Goal: Task Accomplishment & Management: Use online tool/utility

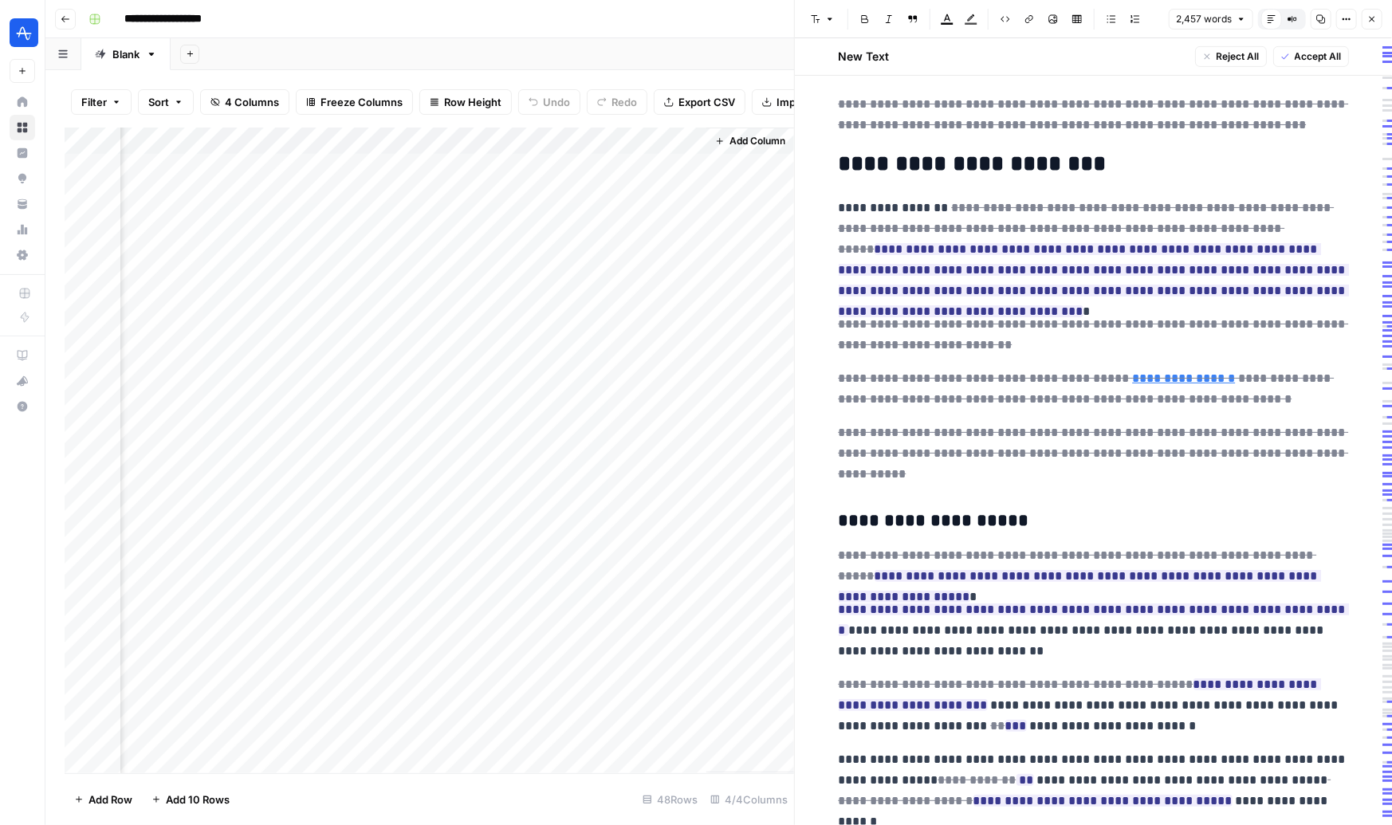
scroll to position [382, 0]
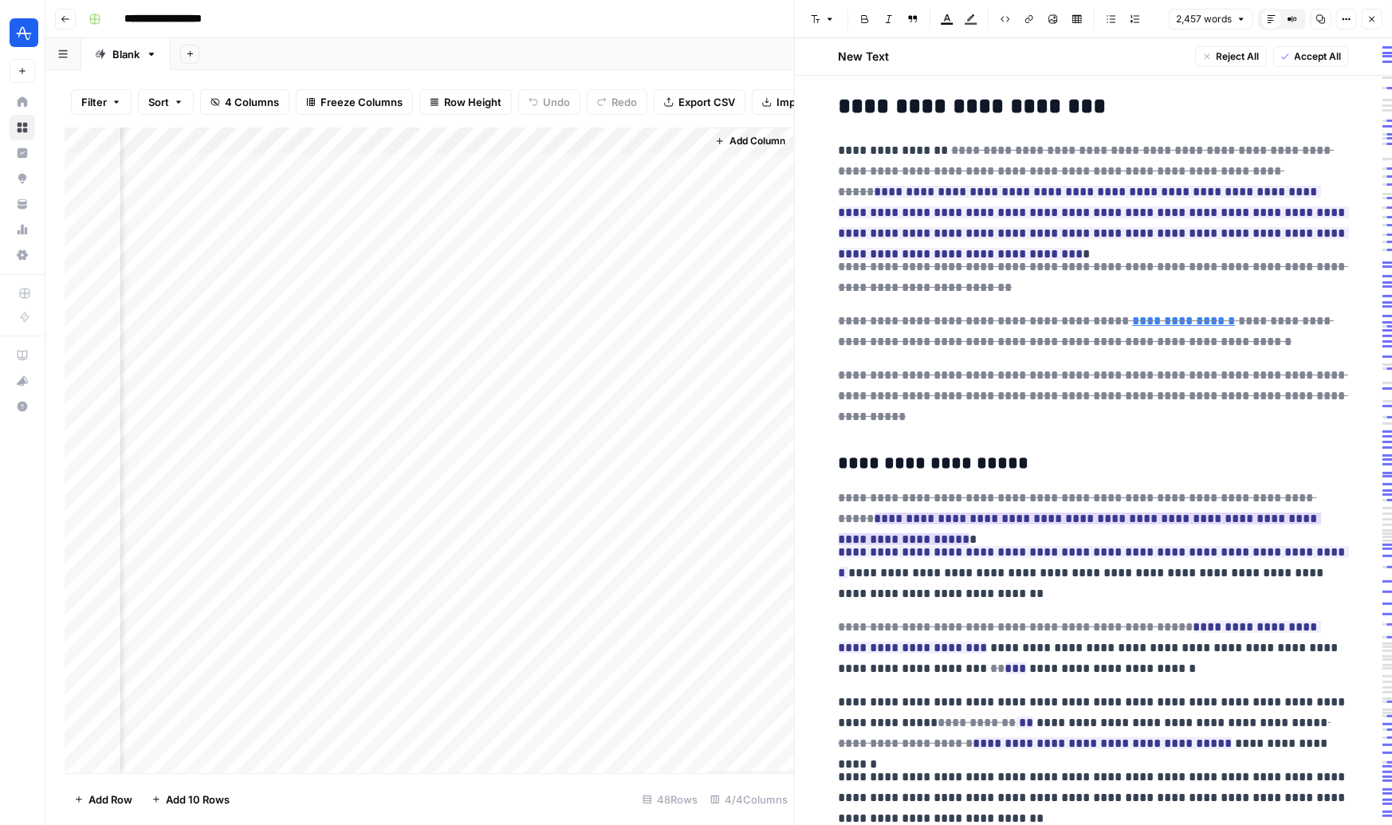
click at [1203, 546] on p "**********" at bounding box center [1094, 573] width 510 height 62
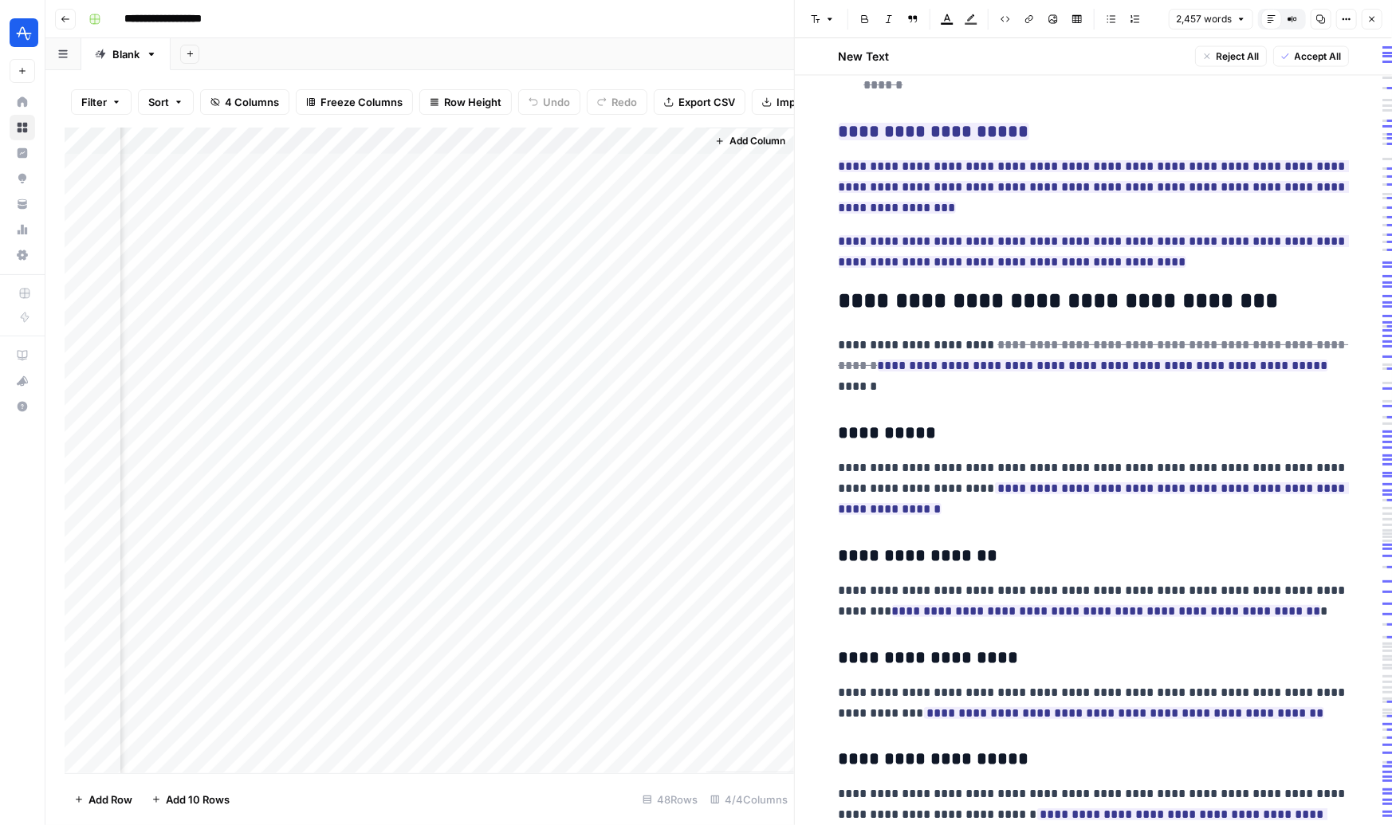
scroll to position [5095, 0]
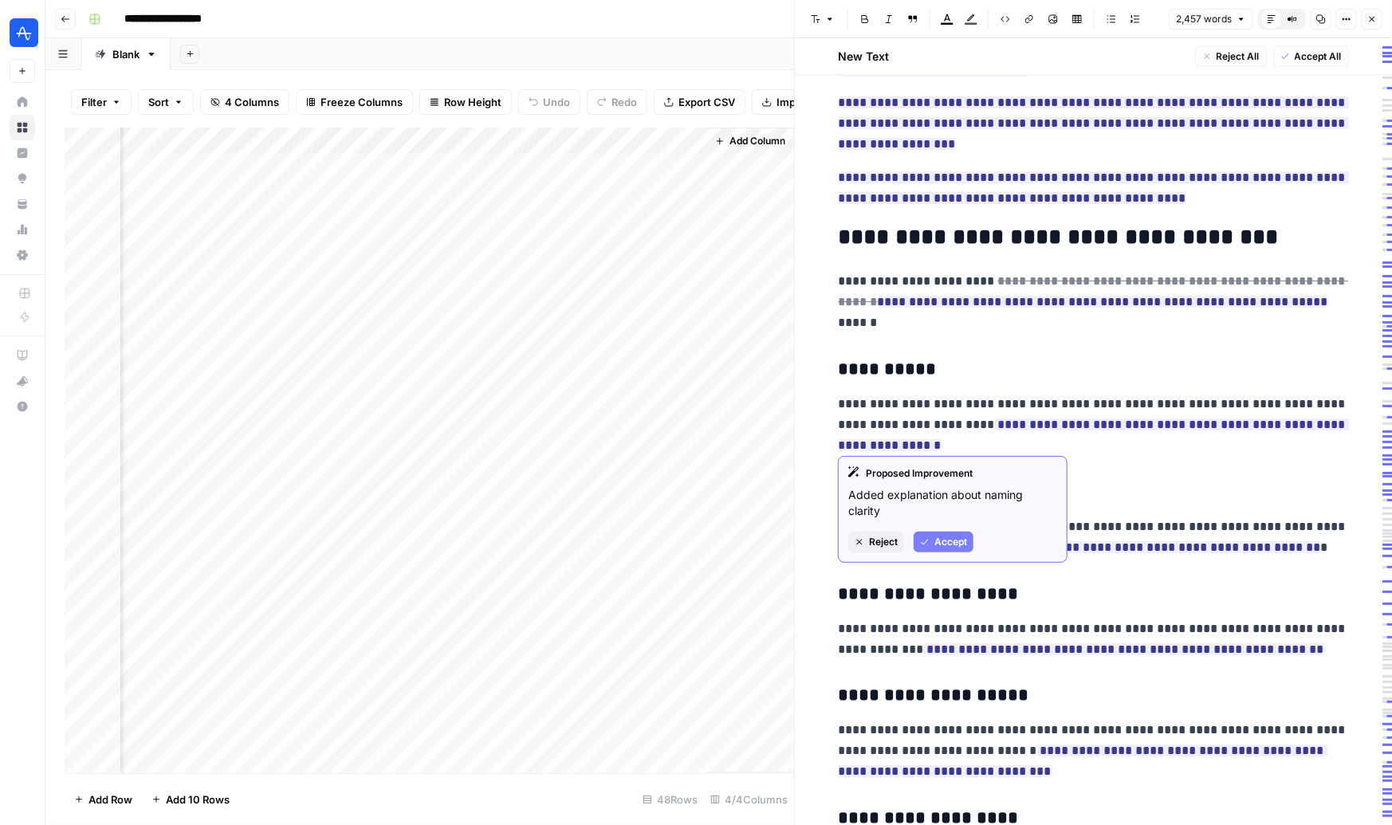
click at [1123, 584] on h3 "**********" at bounding box center [1094, 595] width 510 height 22
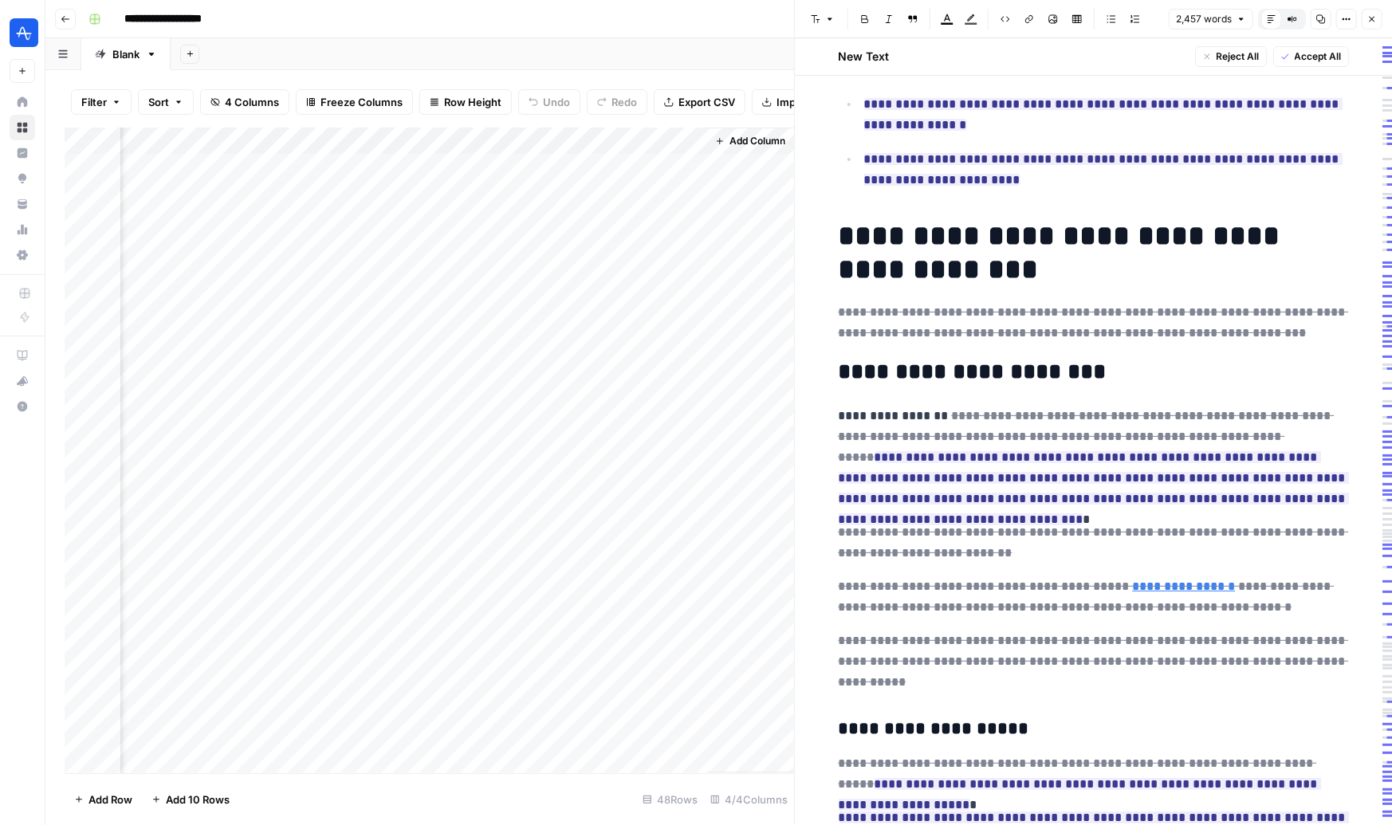
scroll to position [117, 0]
click at [53, 26] on button "button" at bounding box center [48, 32] width 16 height 16
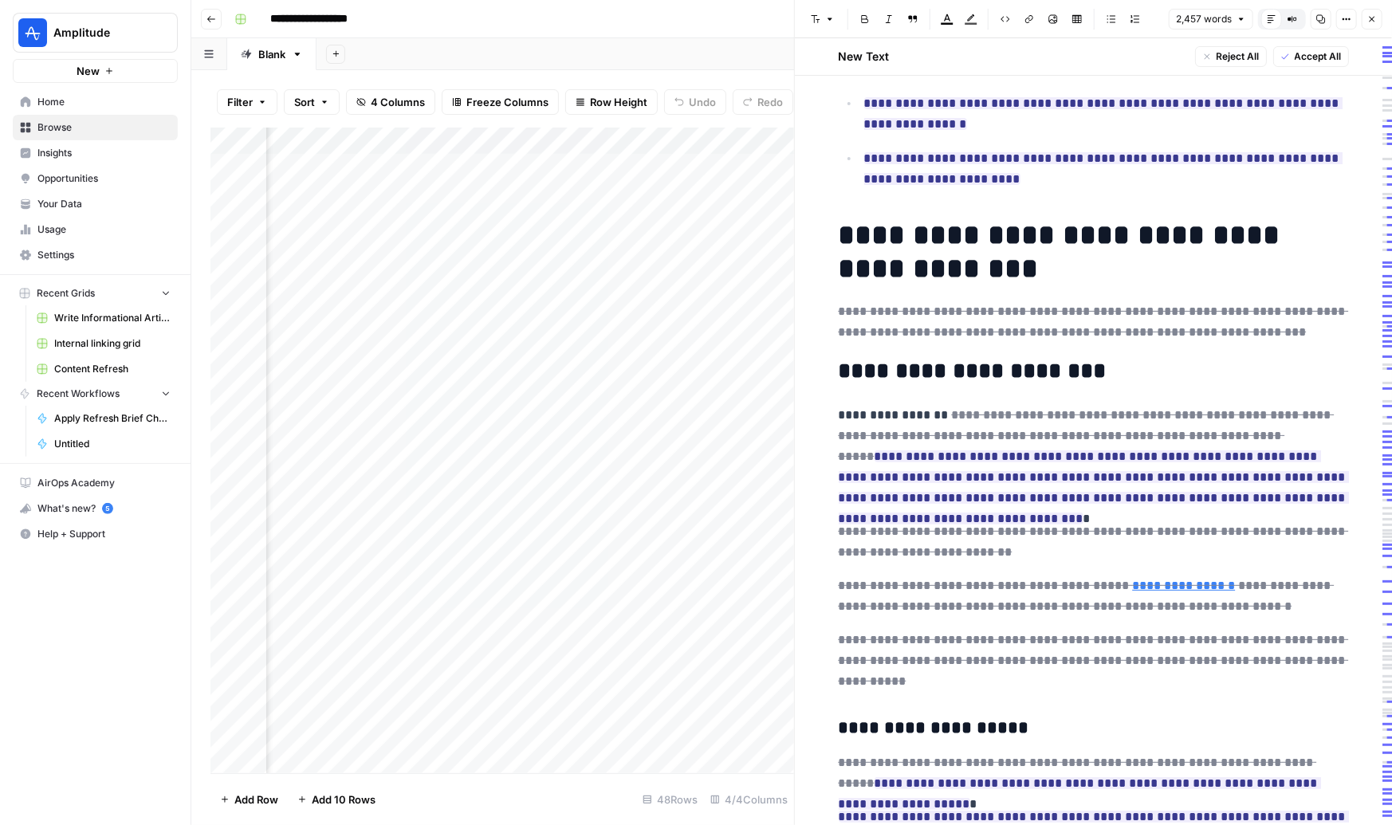
click at [49, 132] on span "Browse" at bounding box center [103, 127] width 133 height 14
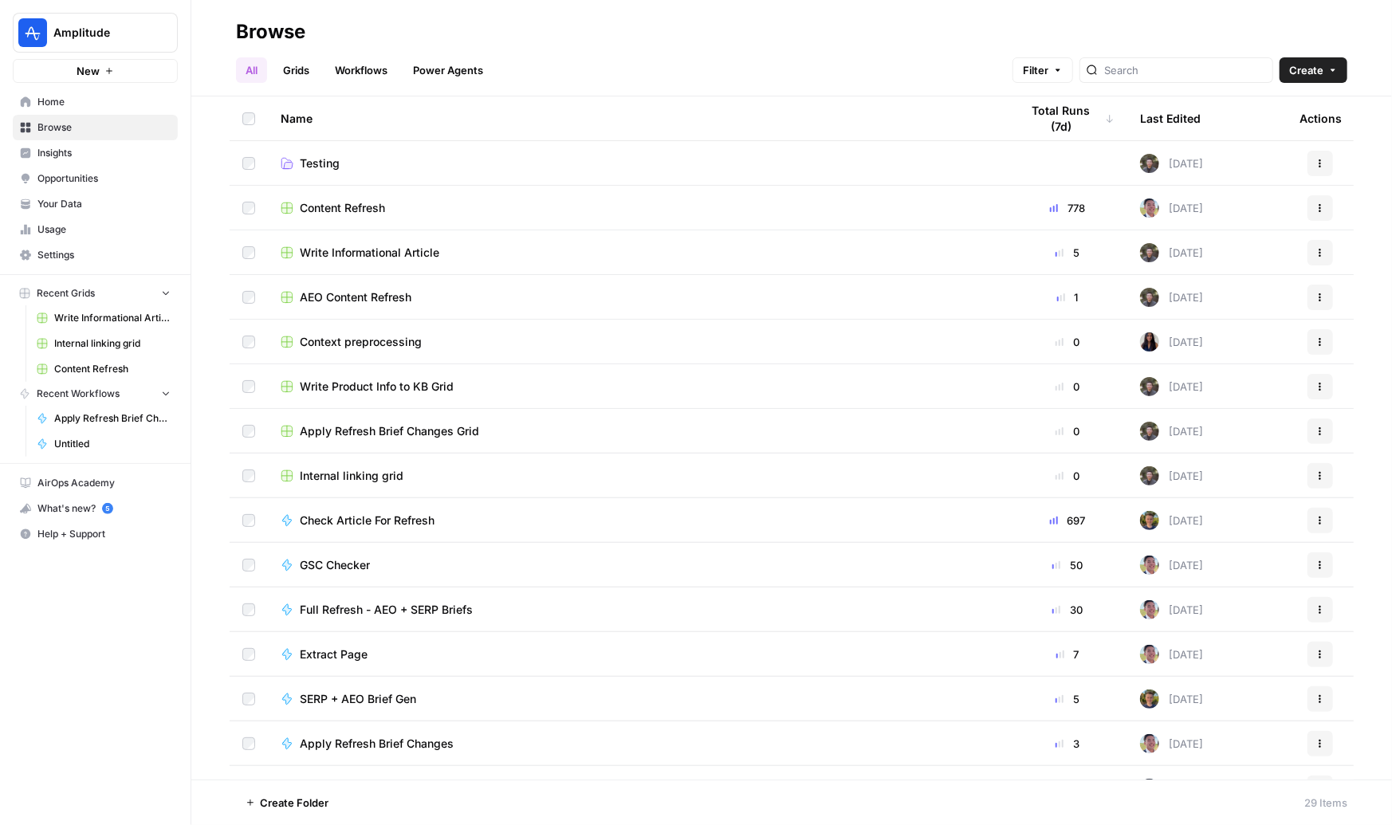
click at [368, 207] on span "Content Refresh" at bounding box center [342, 208] width 85 height 16
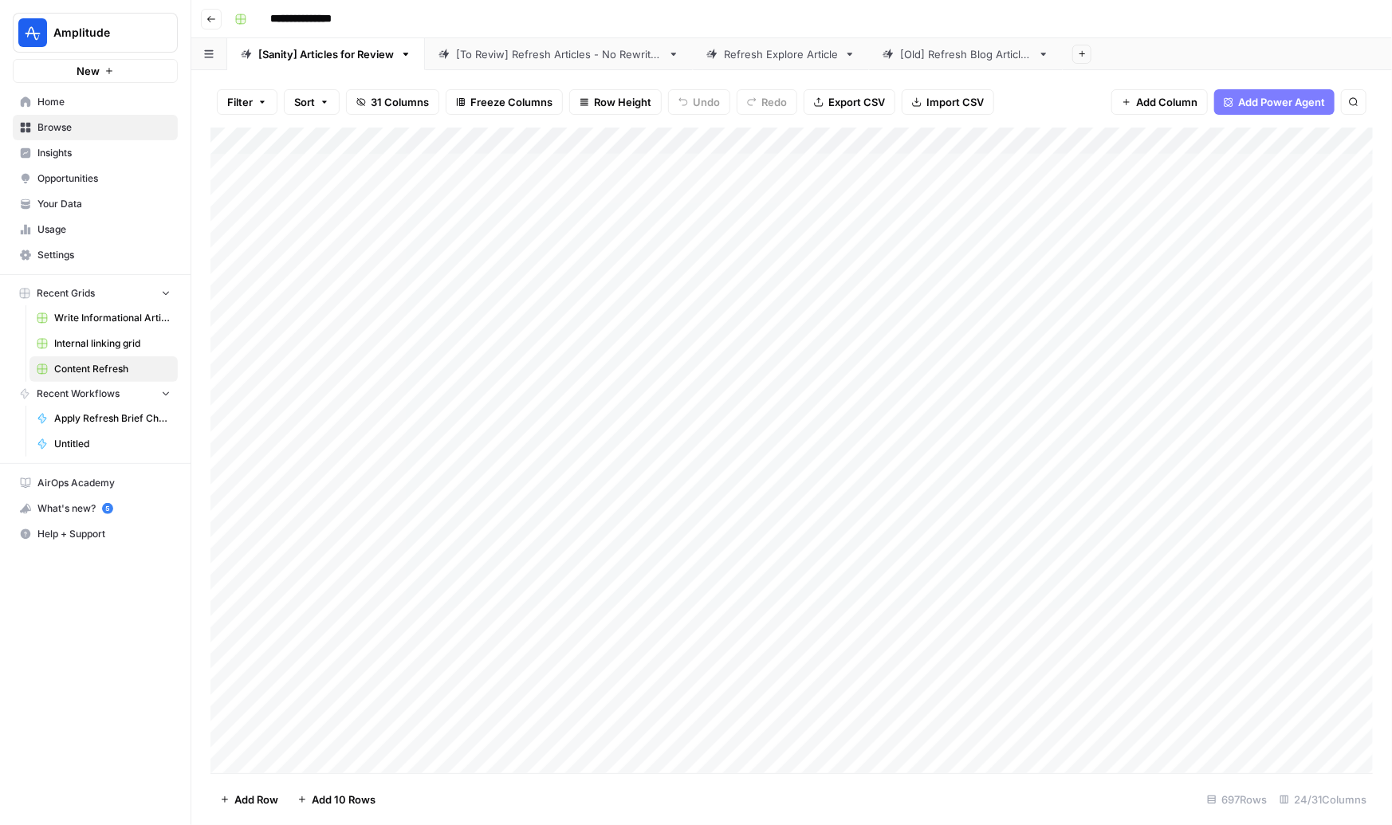
click at [772, 59] on div "Refresh Explore Article" at bounding box center [781, 54] width 114 height 16
click at [551, 269] on div "Add Column" at bounding box center [792, 222] width 1163 height 188
click at [247, 277] on div "Add Column" at bounding box center [792, 222] width 1163 height 188
click at [61, 217] on link "Usage" at bounding box center [95, 230] width 165 height 26
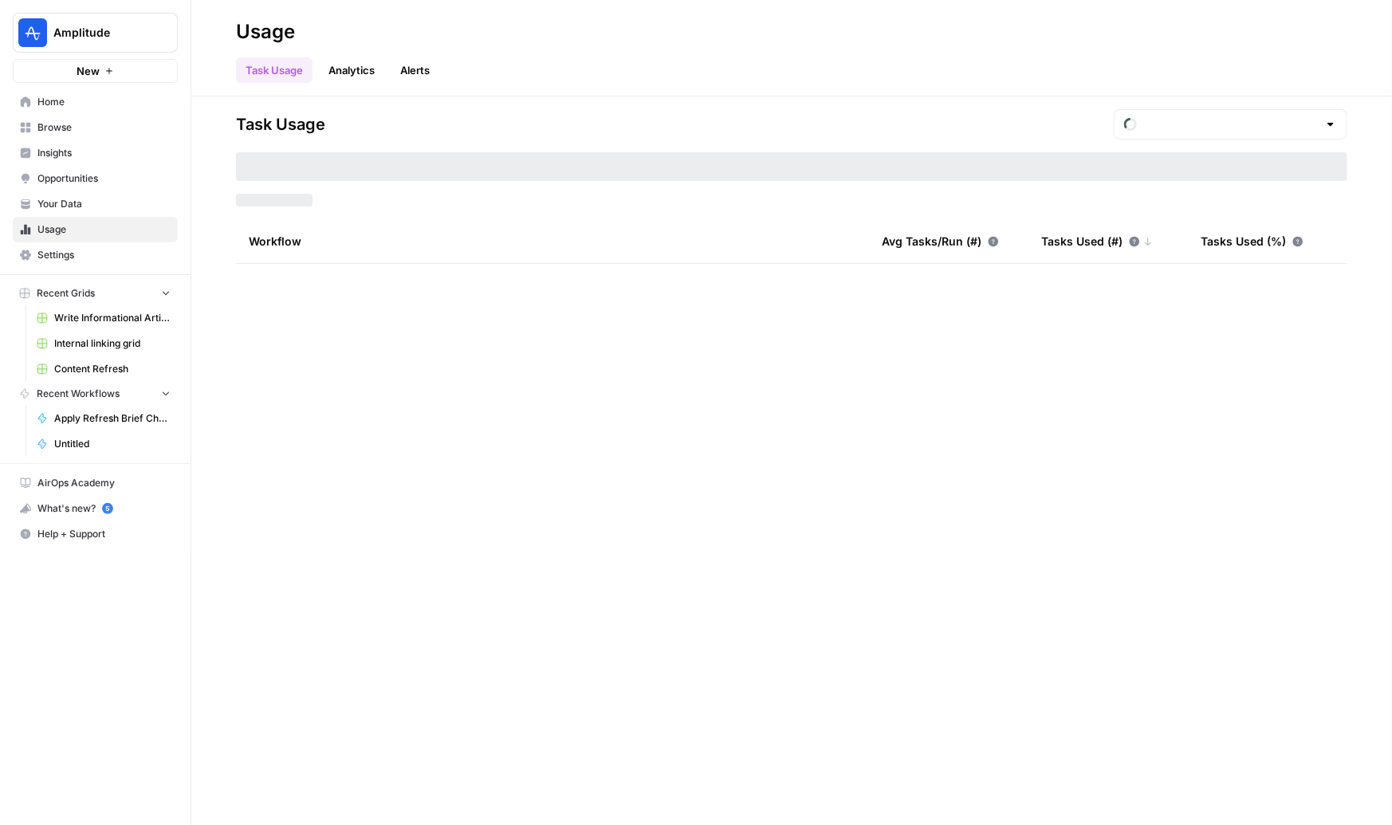
type input "August Tasks"
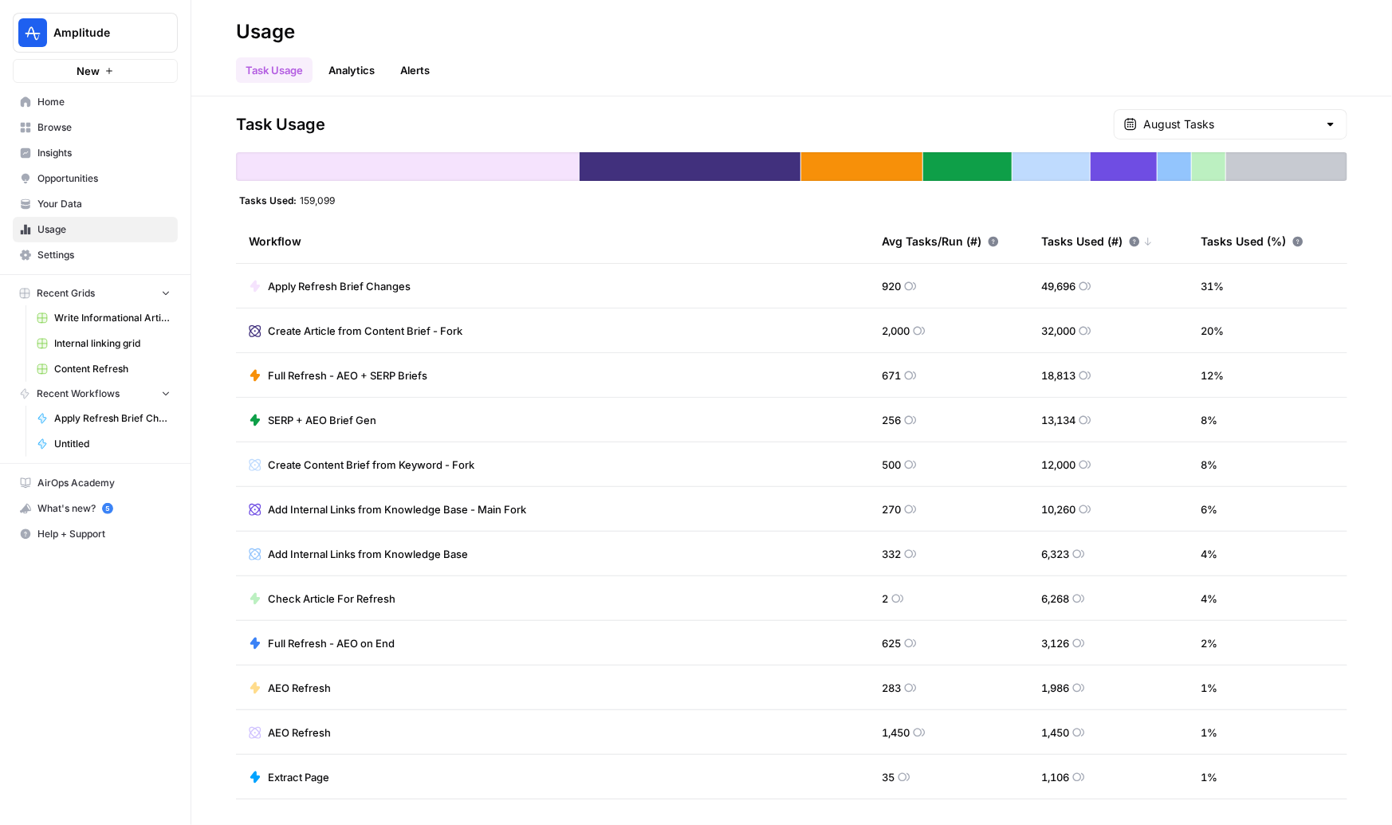
click at [59, 120] on span "Browse" at bounding box center [103, 127] width 133 height 14
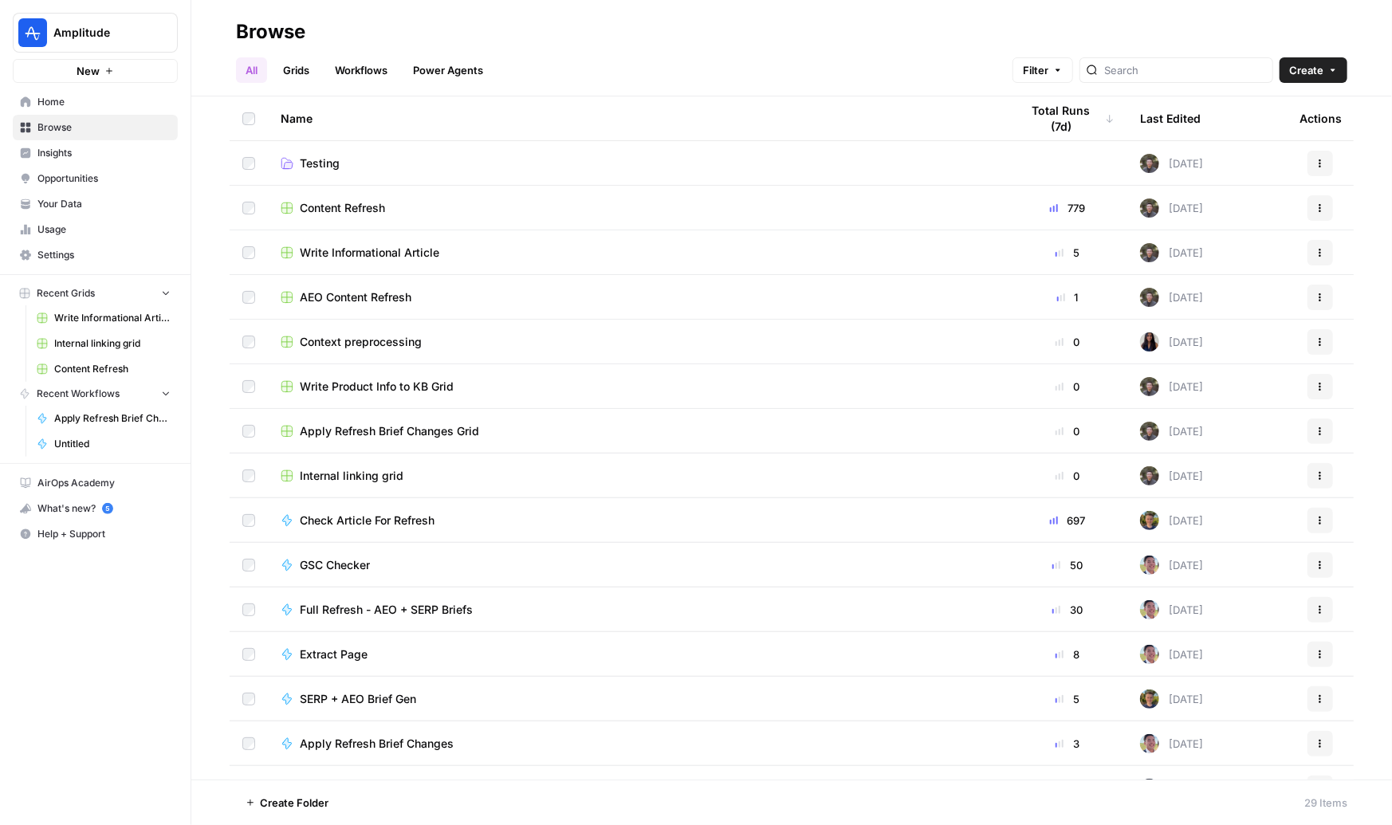
click at [291, 73] on link "Grids" at bounding box center [296, 70] width 45 height 26
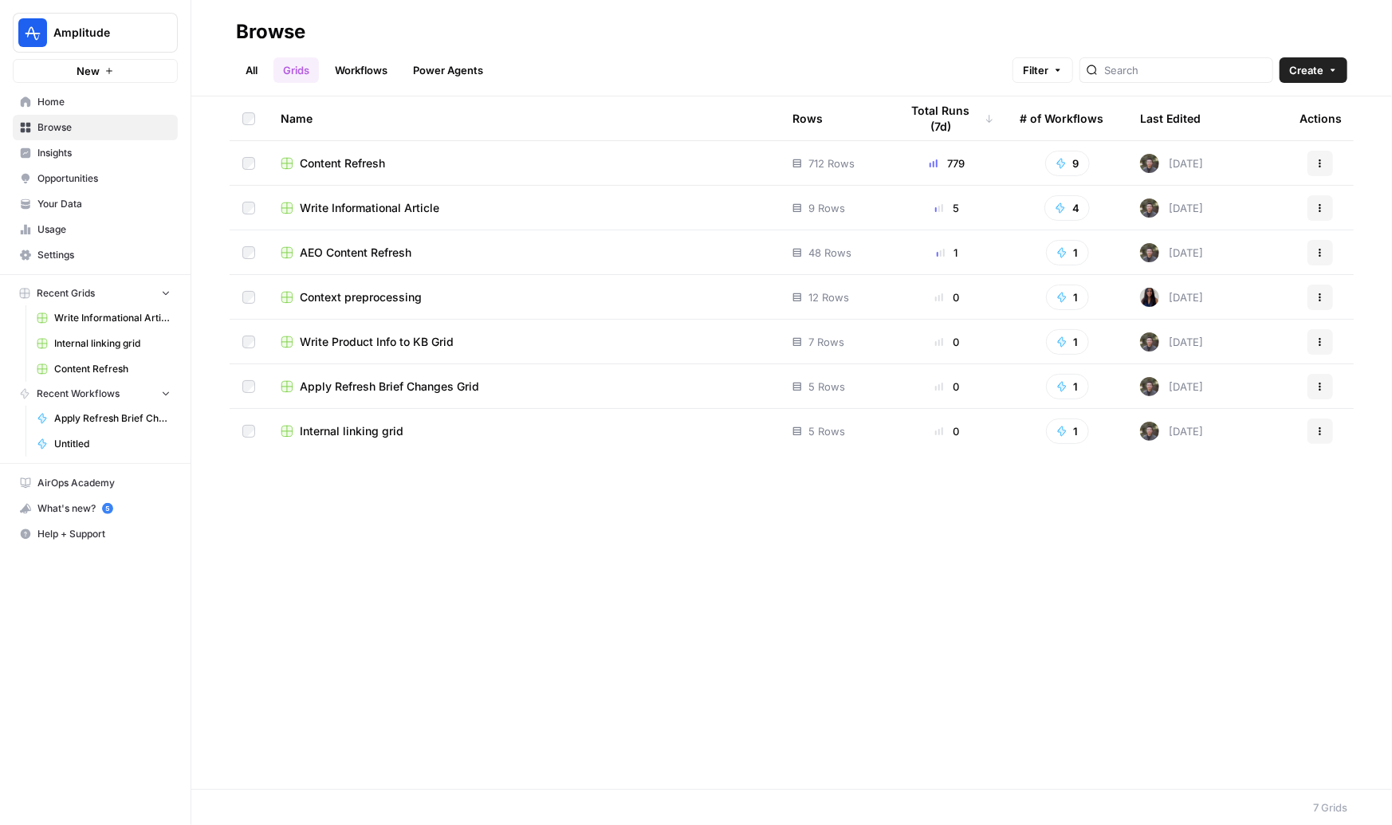
click at [330, 437] on span "Internal linking grid" at bounding box center [352, 431] width 104 height 16
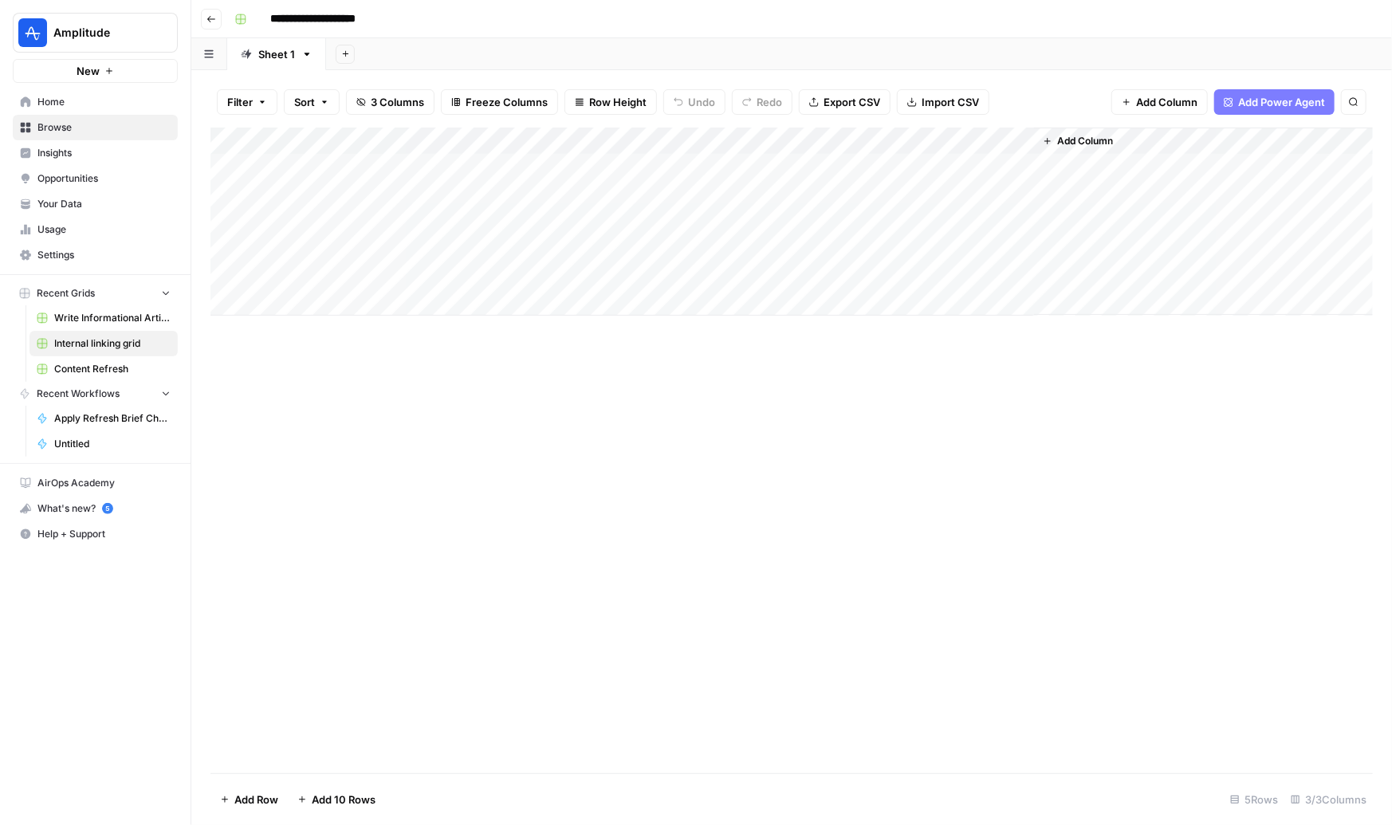
click at [999, 142] on div "Add Column" at bounding box center [792, 222] width 1163 height 188
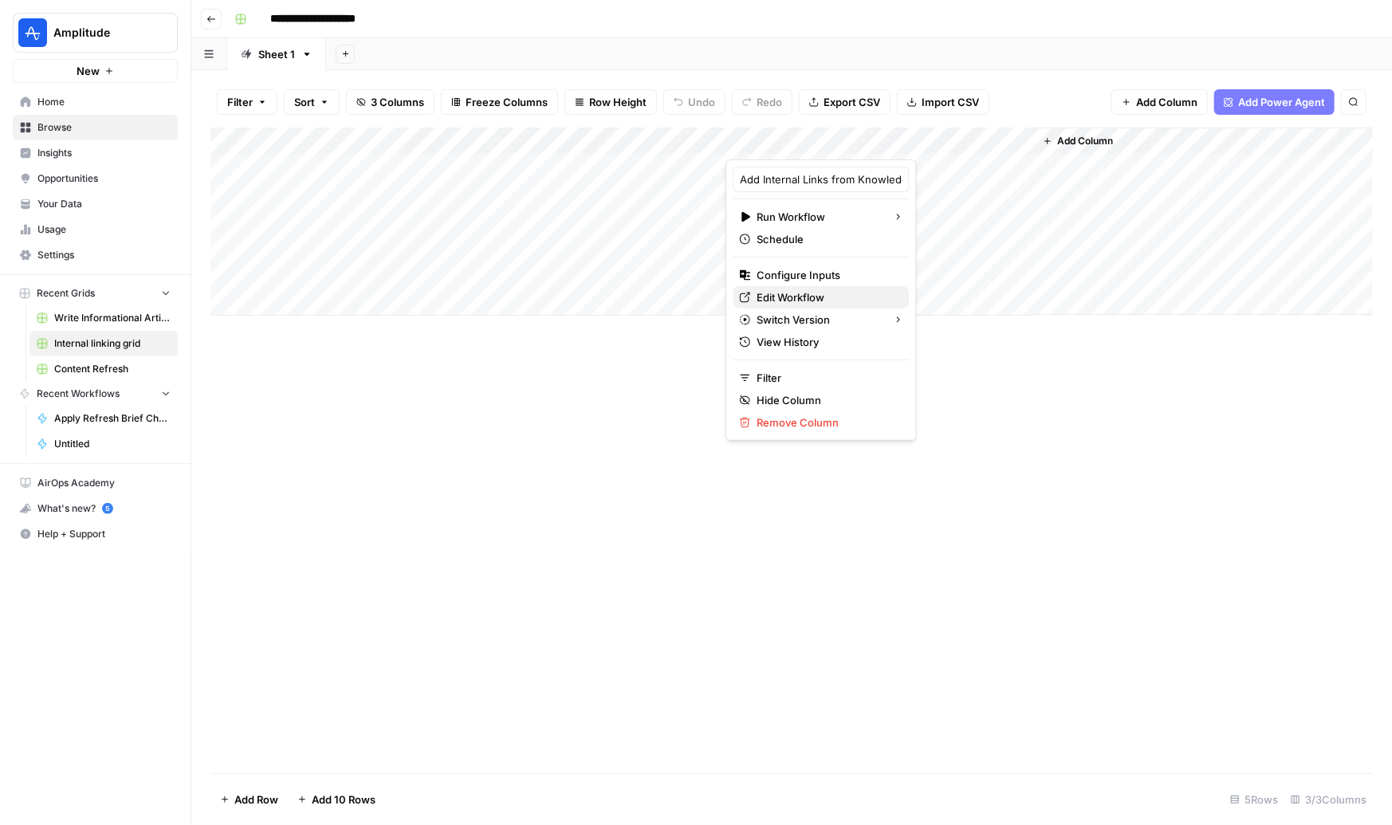
click at [793, 297] on span "Edit Workflow" at bounding box center [827, 297] width 140 height 16
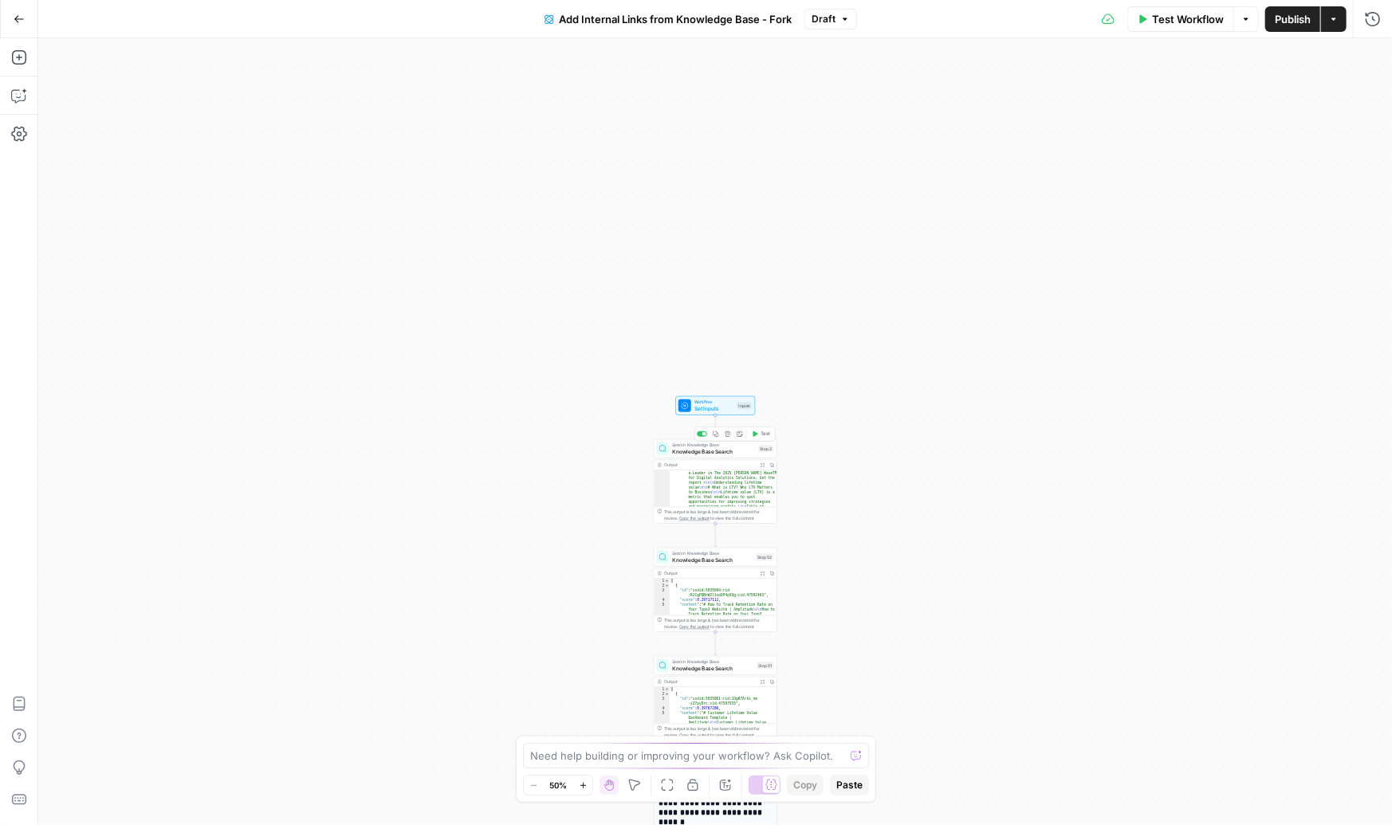
scroll to position [105, 0]
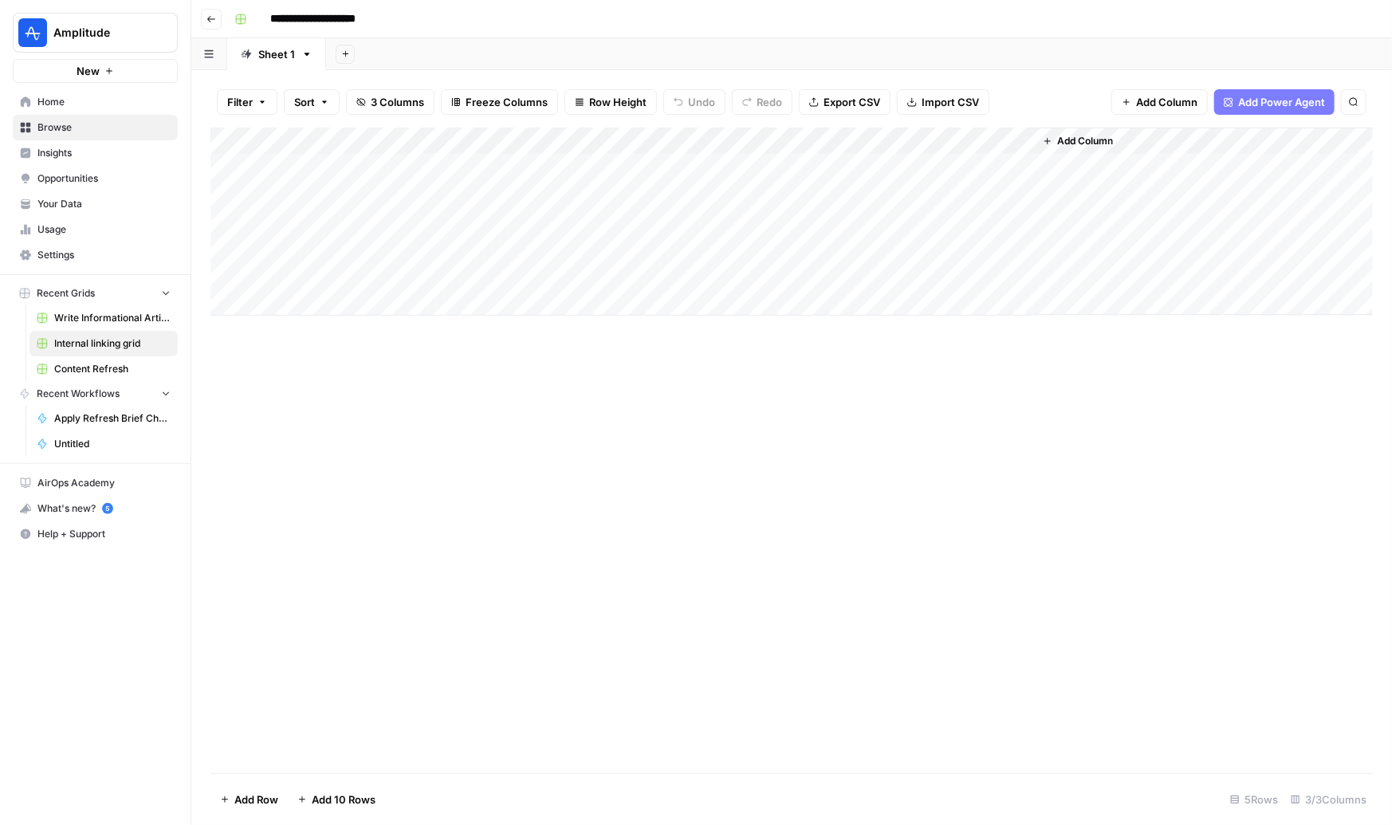
click at [208, 18] on icon "button" at bounding box center [211, 19] width 8 height 6
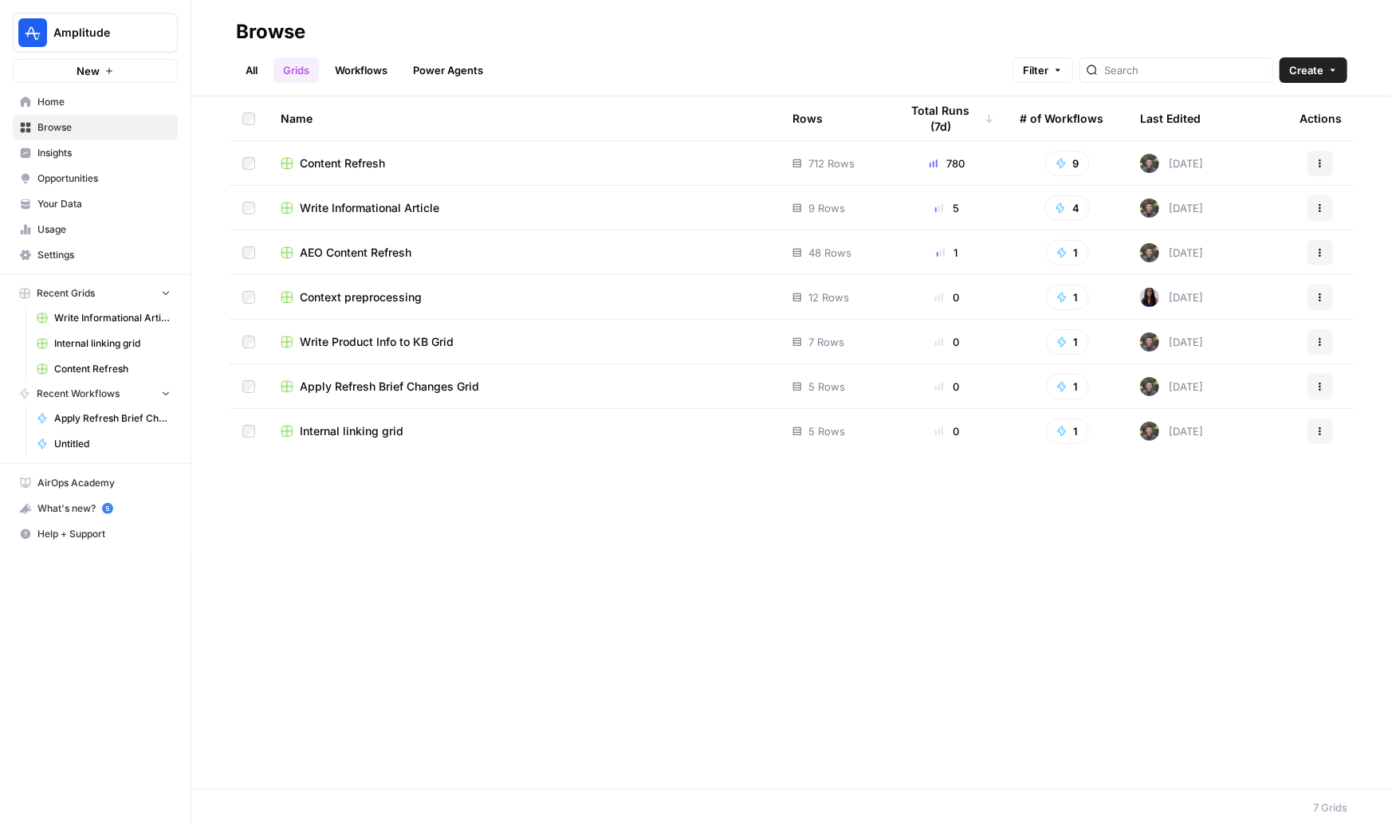
click at [1331, 431] on button "Actions" at bounding box center [1321, 432] width 26 height 26
click at [1038, 612] on div "Name Rows Total Runs (7d) # of Workflows Last Edited Actions Content Refresh 71…" at bounding box center [791, 442] width 1201 height 693
click at [252, 75] on link "All" at bounding box center [251, 70] width 31 height 26
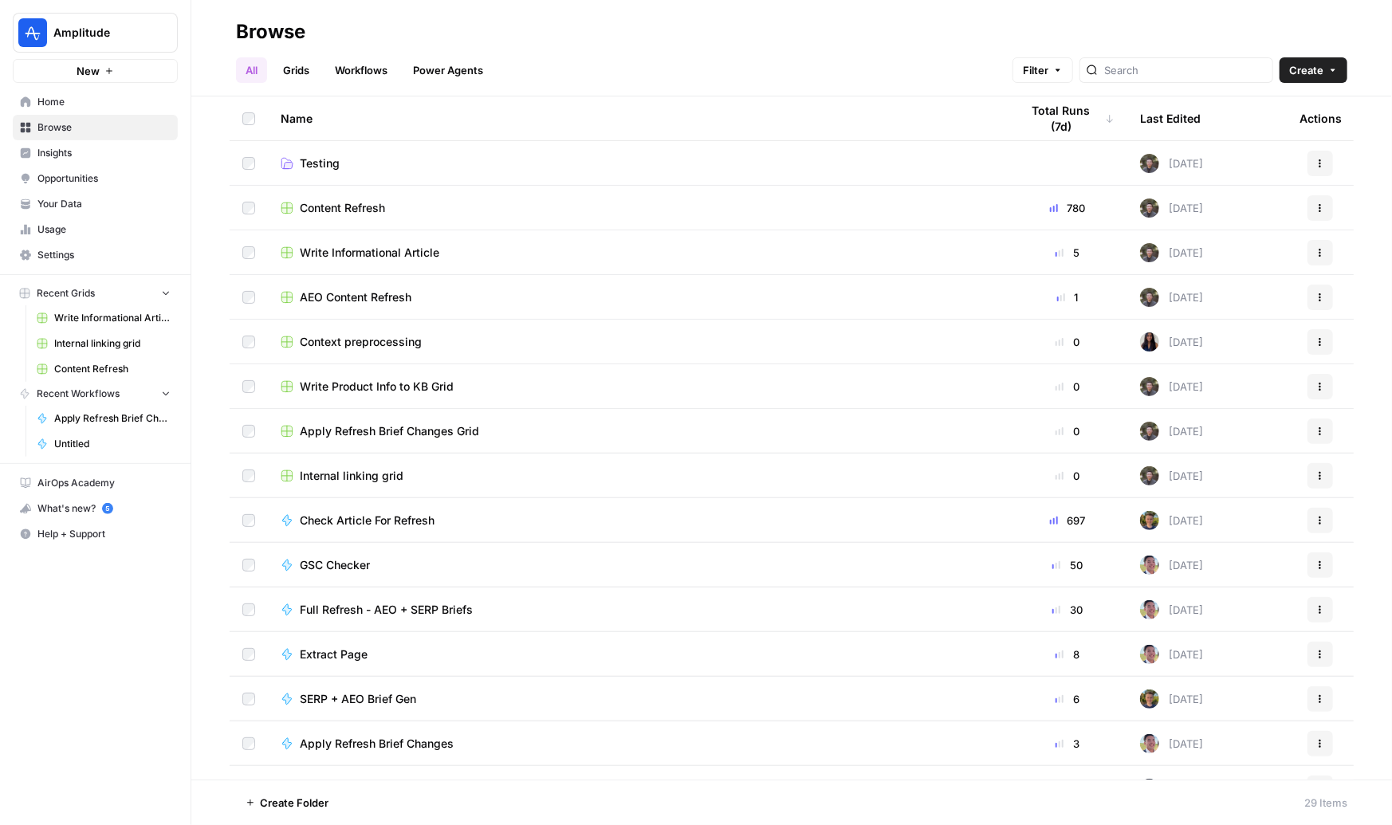
click at [348, 203] on span "Content Refresh" at bounding box center [342, 208] width 85 height 16
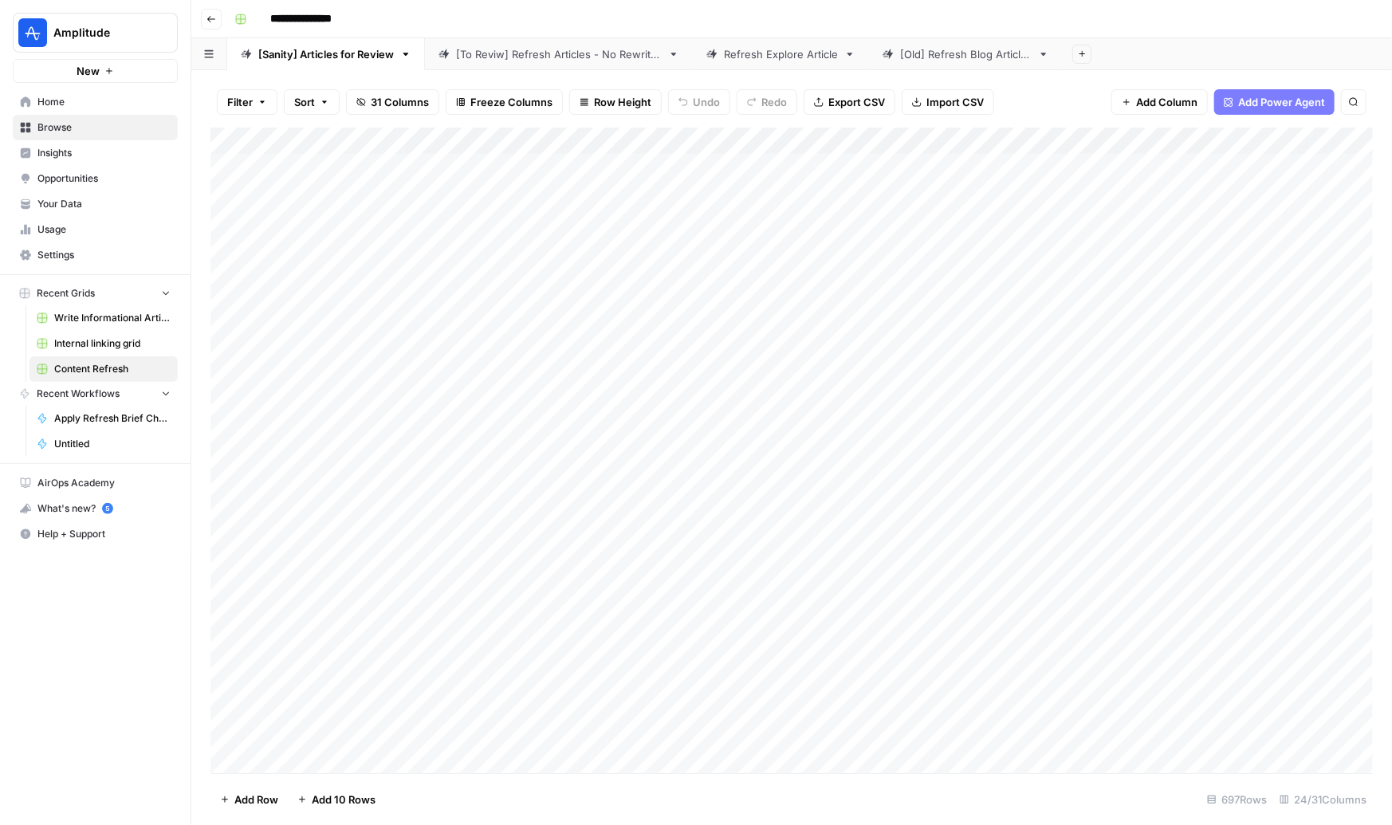
click at [814, 42] on link "Refresh Explore Article" at bounding box center [781, 54] width 176 height 32
type input "**********"
click at [56, 96] on span "Home" at bounding box center [103, 102] width 133 height 14
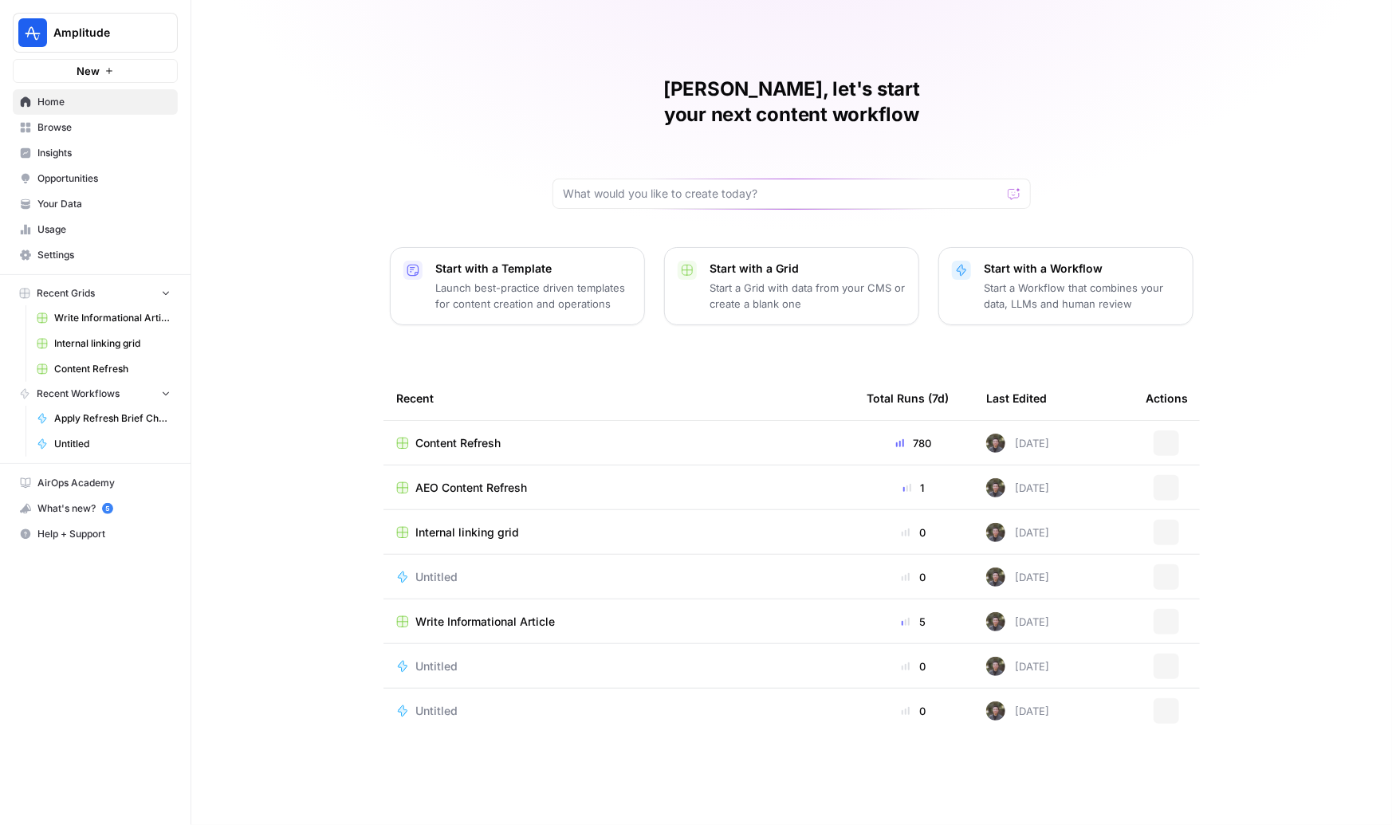
click at [52, 127] on span "Browse" at bounding box center [103, 127] width 133 height 14
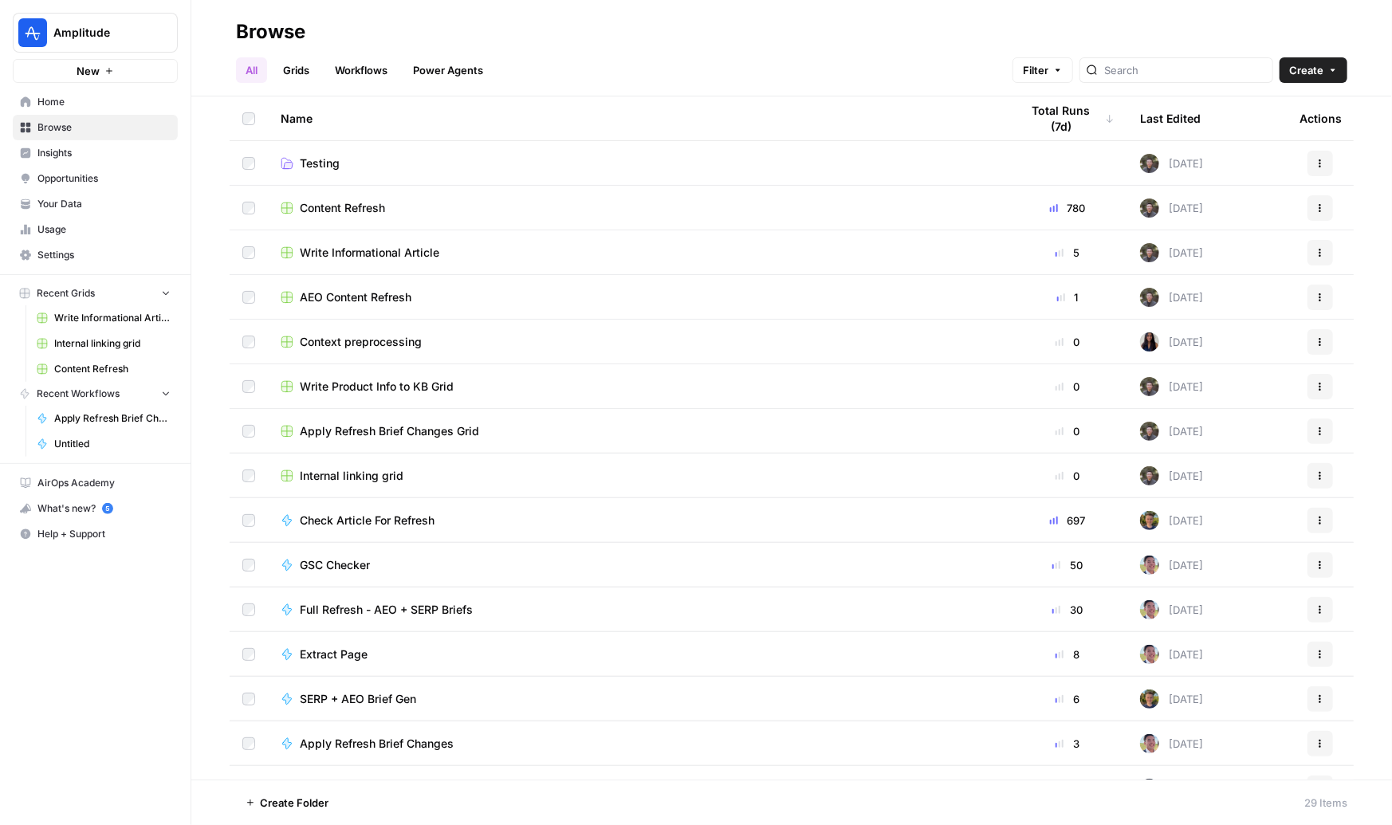
click at [305, 66] on link "Grids" at bounding box center [296, 70] width 45 height 26
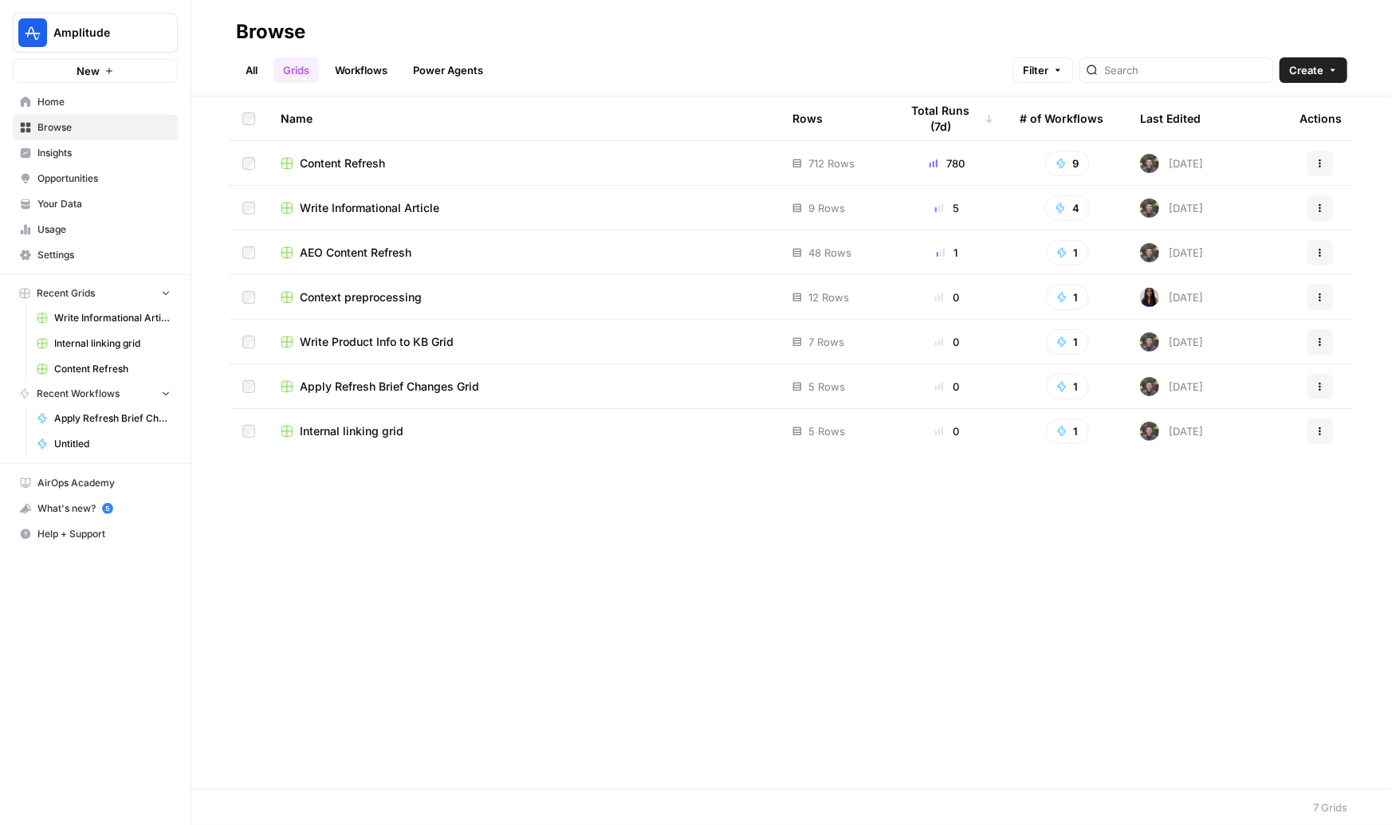
click at [380, 298] on span "Context preprocessing" at bounding box center [361, 297] width 122 height 16
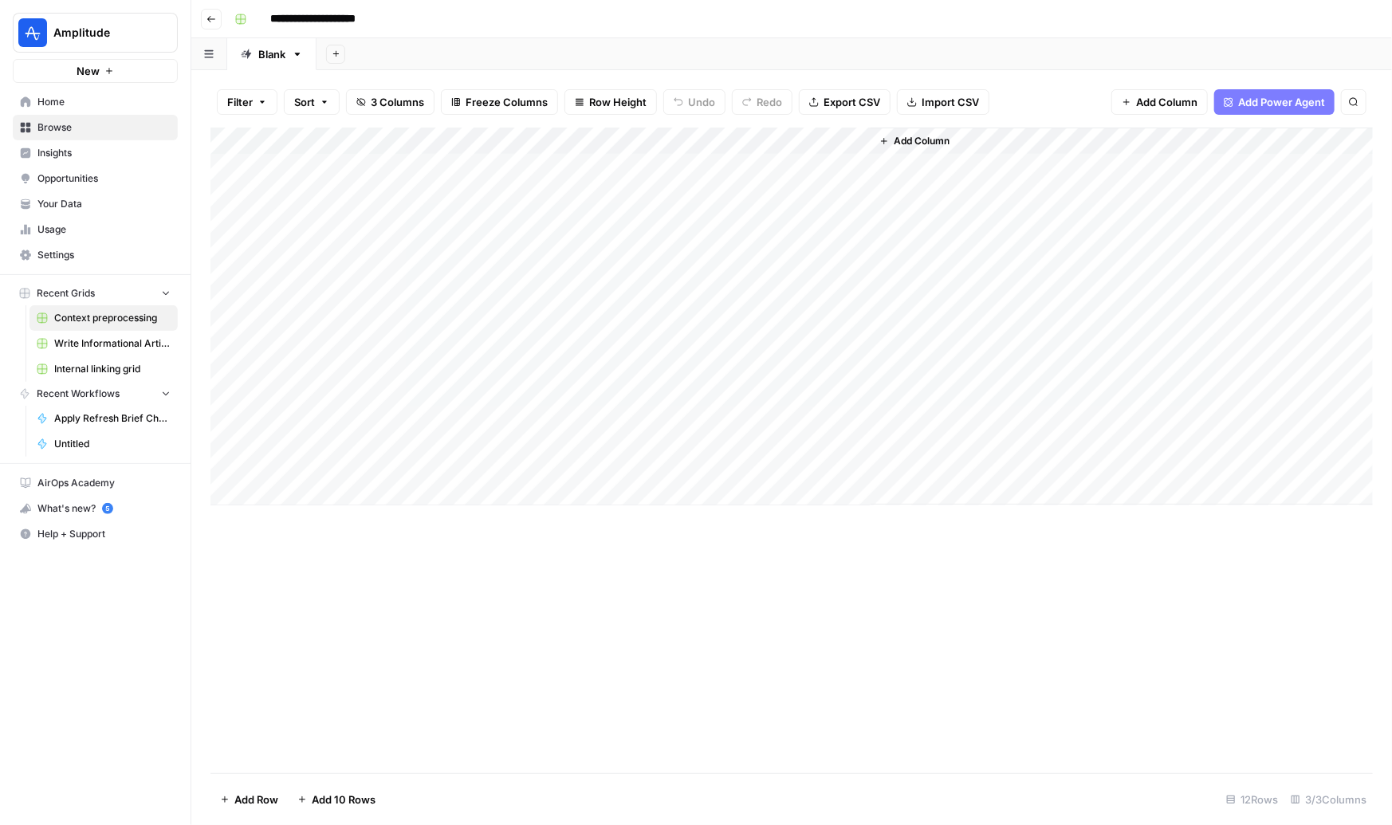
click at [215, 22] on icon "button" at bounding box center [212, 19] width 10 height 10
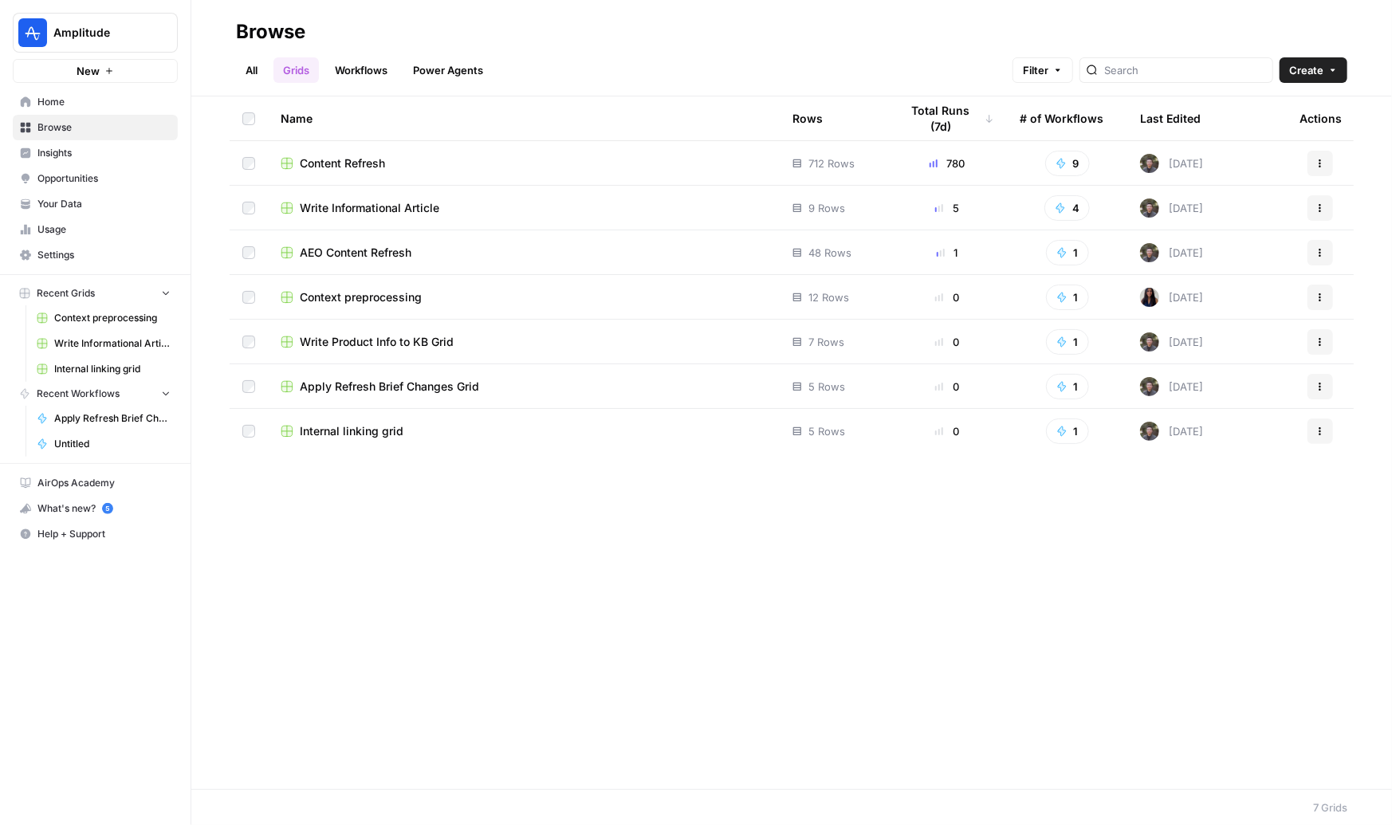
click at [1324, 340] on icon "button" at bounding box center [1321, 342] width 10 height 10
click at [537, 465] on div "Name Rows Total Runs (7d) # of Workflows Last Edited Actions Content Refresh 71…" at bounding box center [791, 442] width 1201 height 693
click at [379, 434] on span "Internal linking grid" at bounding box center [352, 431] width 104 height 16
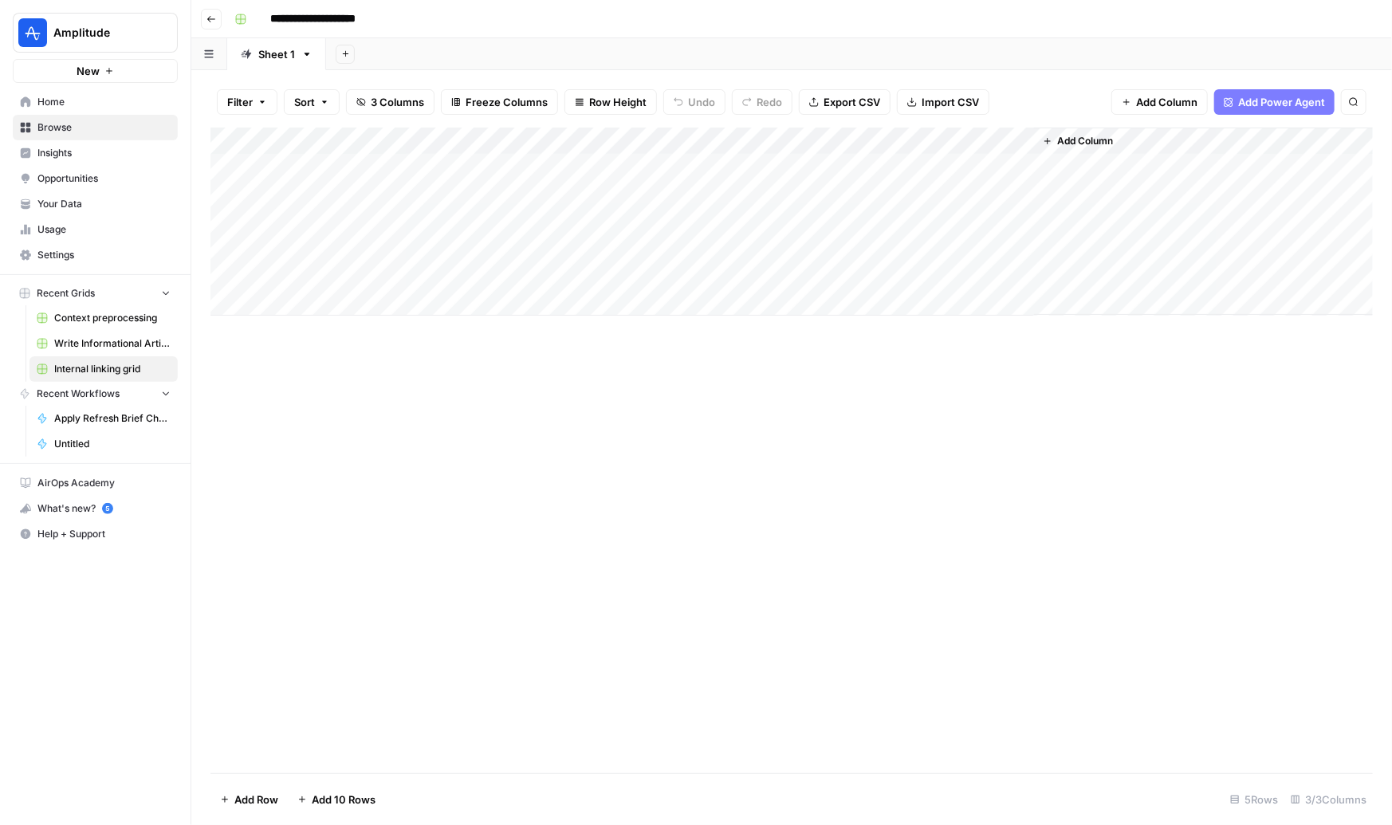
click at [998, 140] on div "Add Column" at bounding box center [792, 222] width 1163 height 188
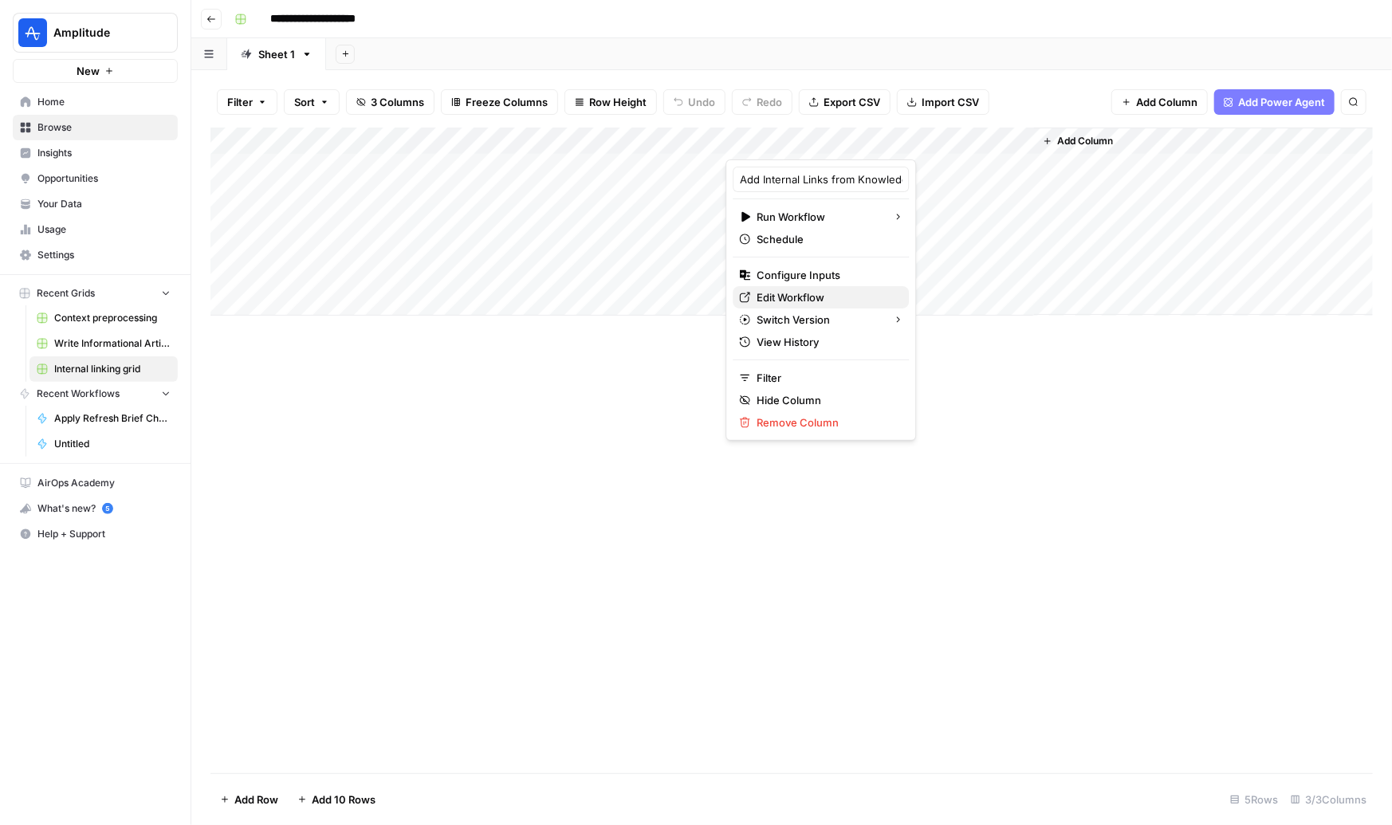
click at [773, 303] on span "Edit Workflow" at bounding box center [827, 297] width 140 height 16
